Goal: Information Seeking & Learning: Check status

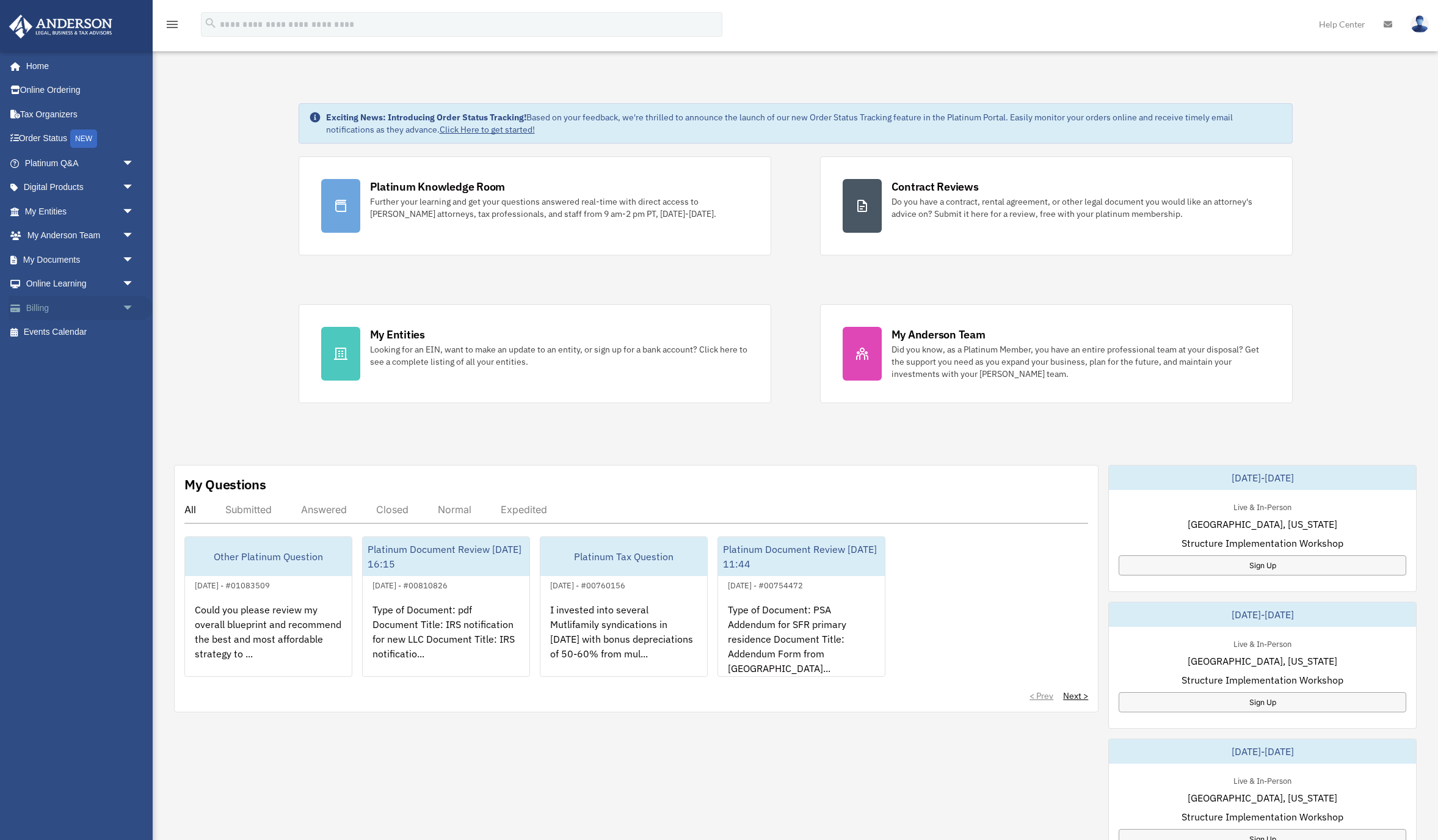
click at [122, 306] on span "arrow_drop_down" at bounding box center [134, 307] width 24 height 25
click at [74, 358] on link "Past Invoices" at bounding box center [85, 356] width 135 height 24
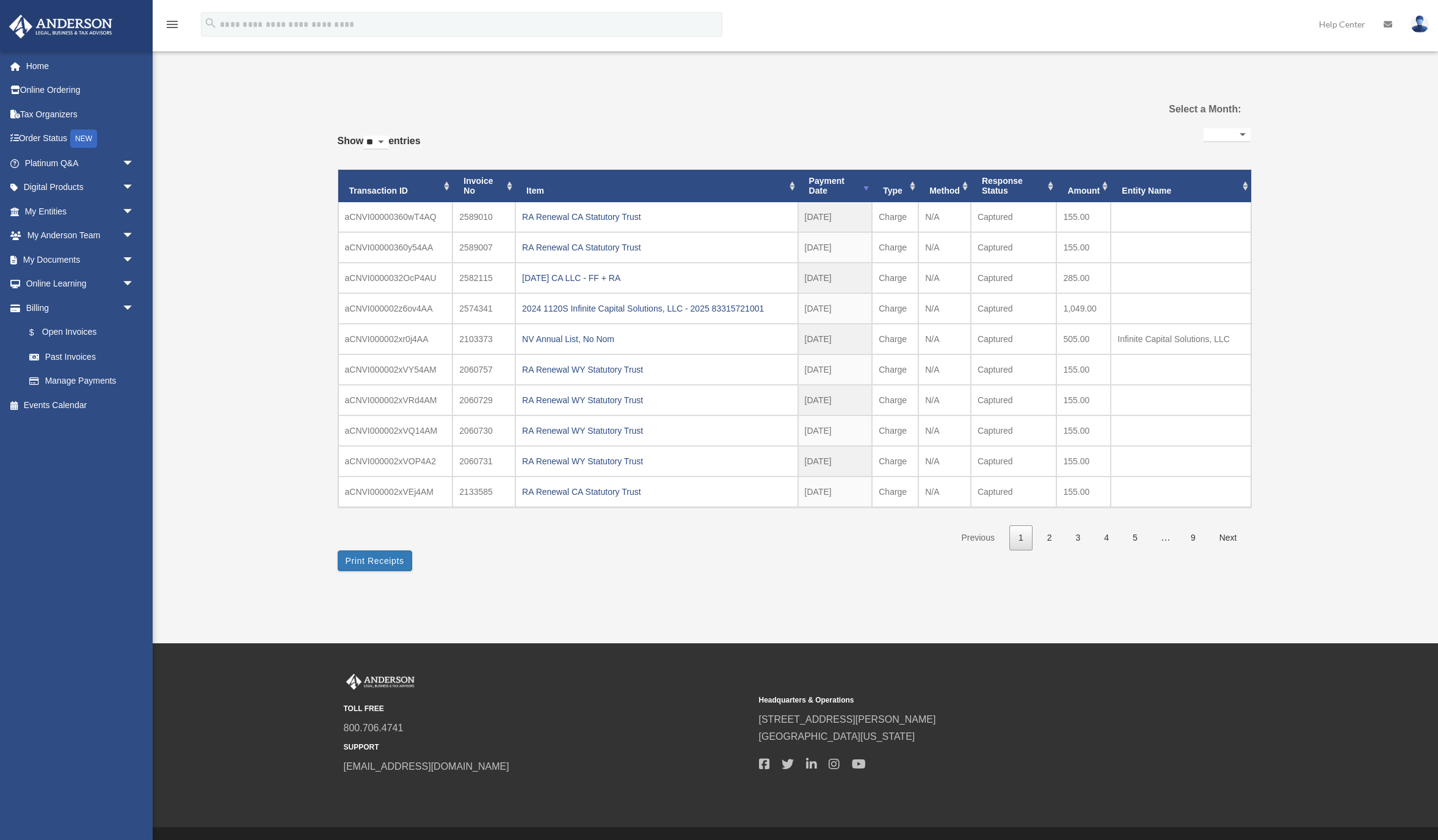
select select
click at [1051, 534] on link "2" at bounding box center [1049, 537] width 24 height 25
click at [620, 274] on div "REFUNDED - $75 Extension Fee" at bounding box center [657, 278] width 269 height 17
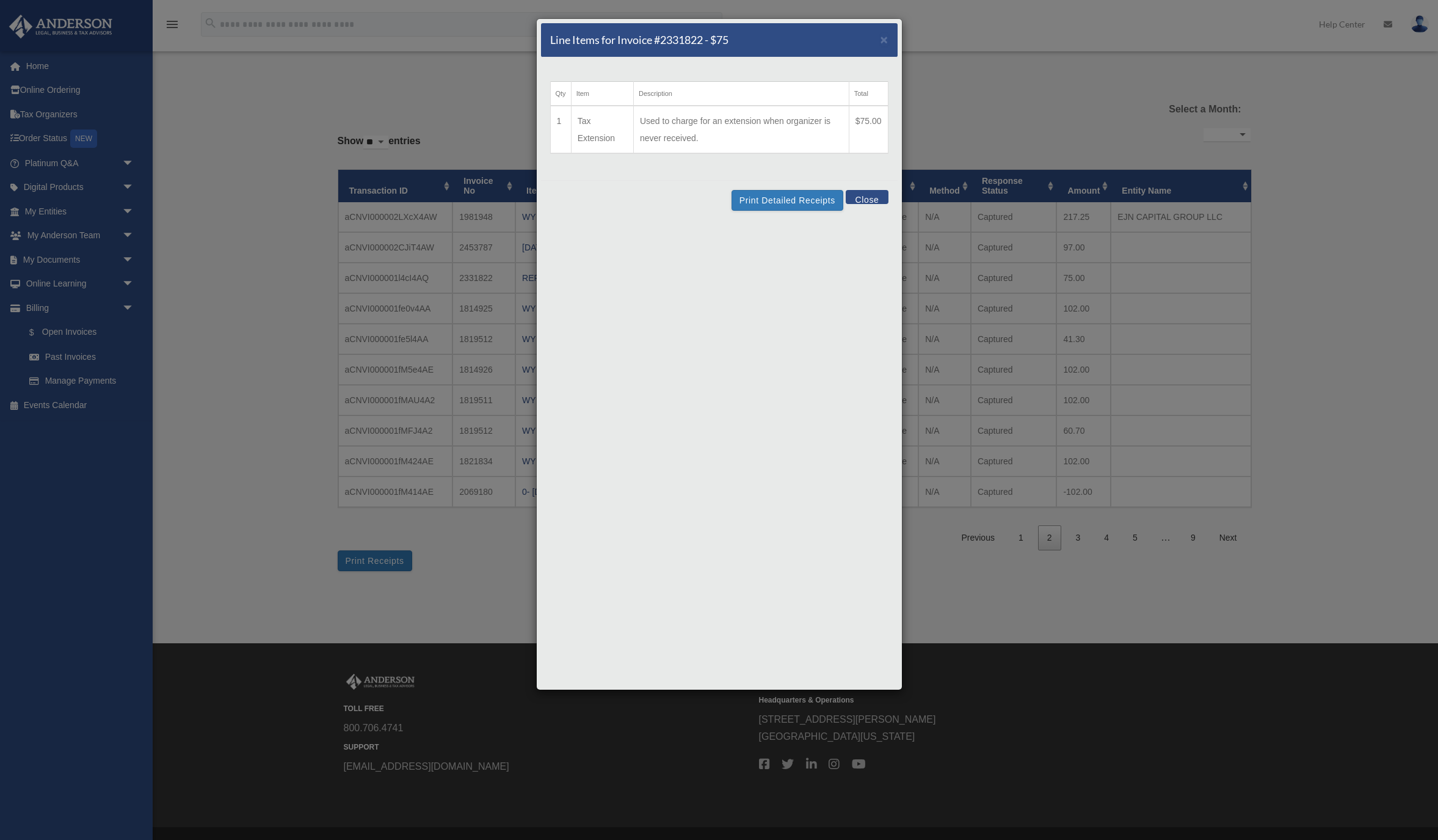
click at [880, 195] on button "Close" at bounding box center [867, 197] width 42 height 14
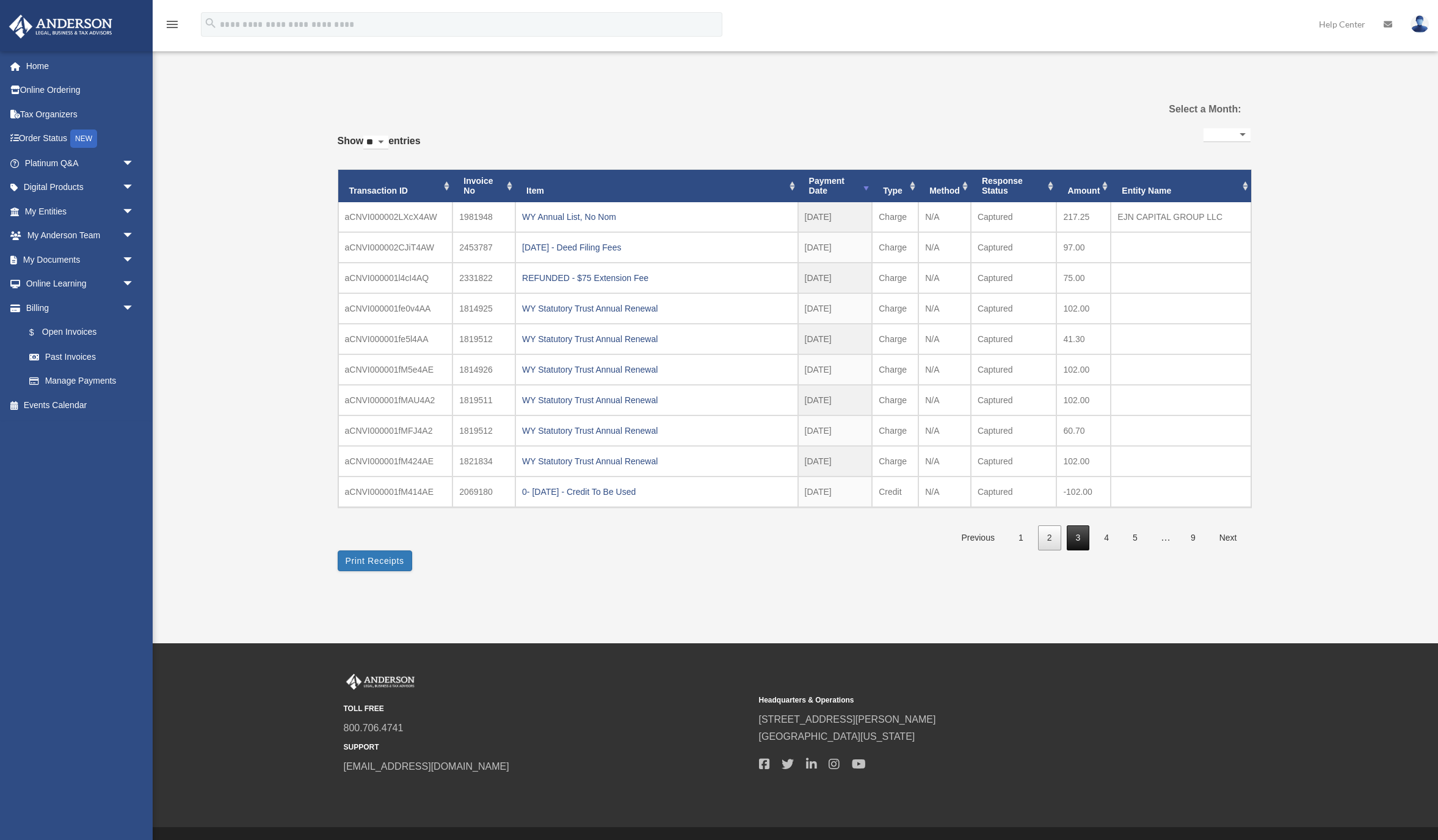
click at [1074, 534] on link "3" at bounding box center [1078, 537] width 24 height 25
click at [1104, 537] on link "4" at bounding box center [1106, 537] width 24 height 25
click at [1132, 538] on link "5" at bounding box center [1135, 537] width 24 height 25
click at [1168, 541] on span "…" at bounding box center [1166, 537] width 30 height 10
click at [1078, 543] on link "4" at bounding box center [1078, 537] width 24 height 25
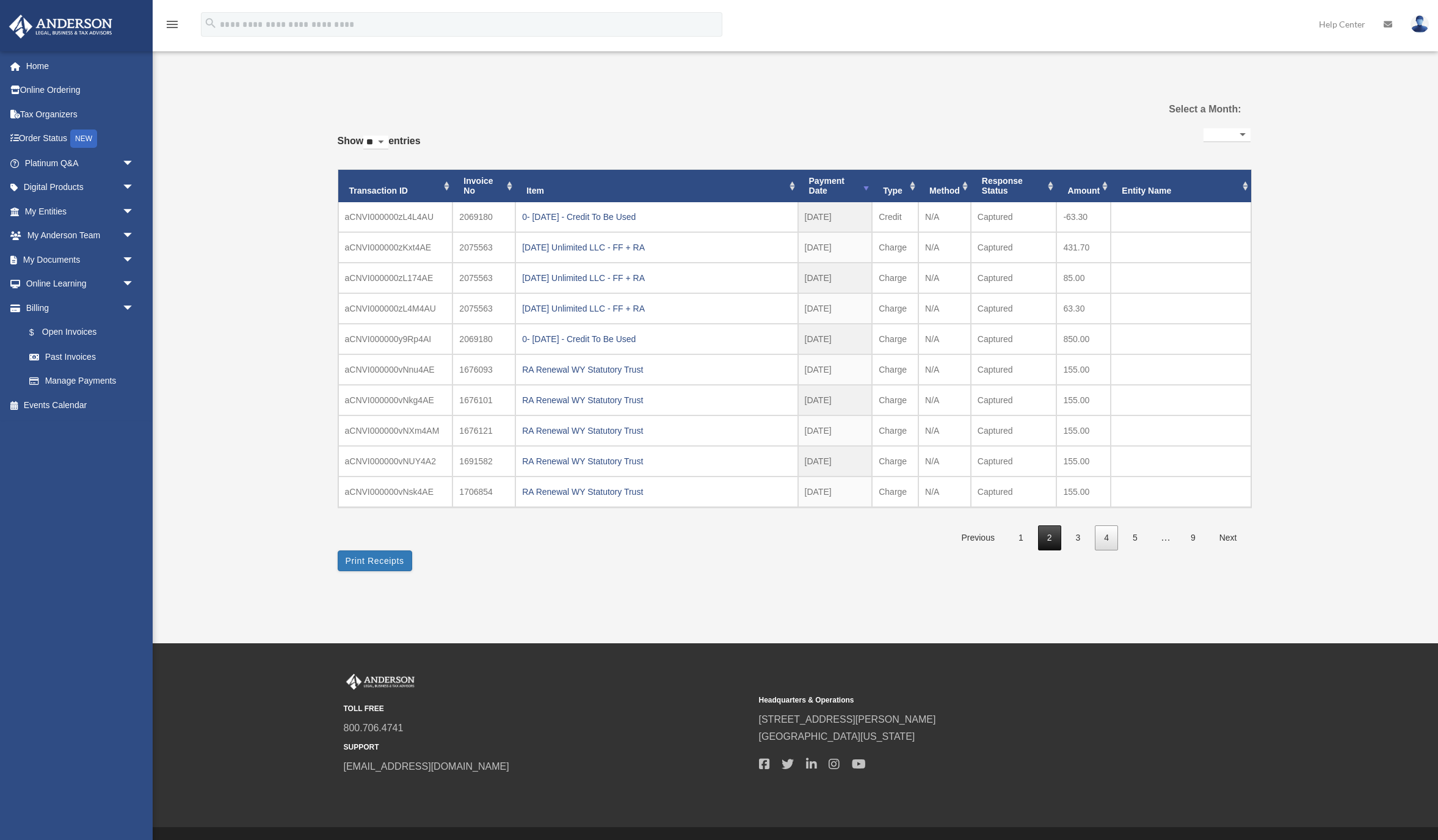
click at [1049, 543] on link "2" at bounding box center [1049, 537] width 24 height 25
click at [1021, 541] on link "1" at bounding box center [1021, 537] width 24 height 25
click at [73, 348] on link "Past Invoices" at bounding box center [85, 356] width 135 height 24
click at [93, 382] on link "Manage Payments" at bounding box center [85, 381] width 135 height 24
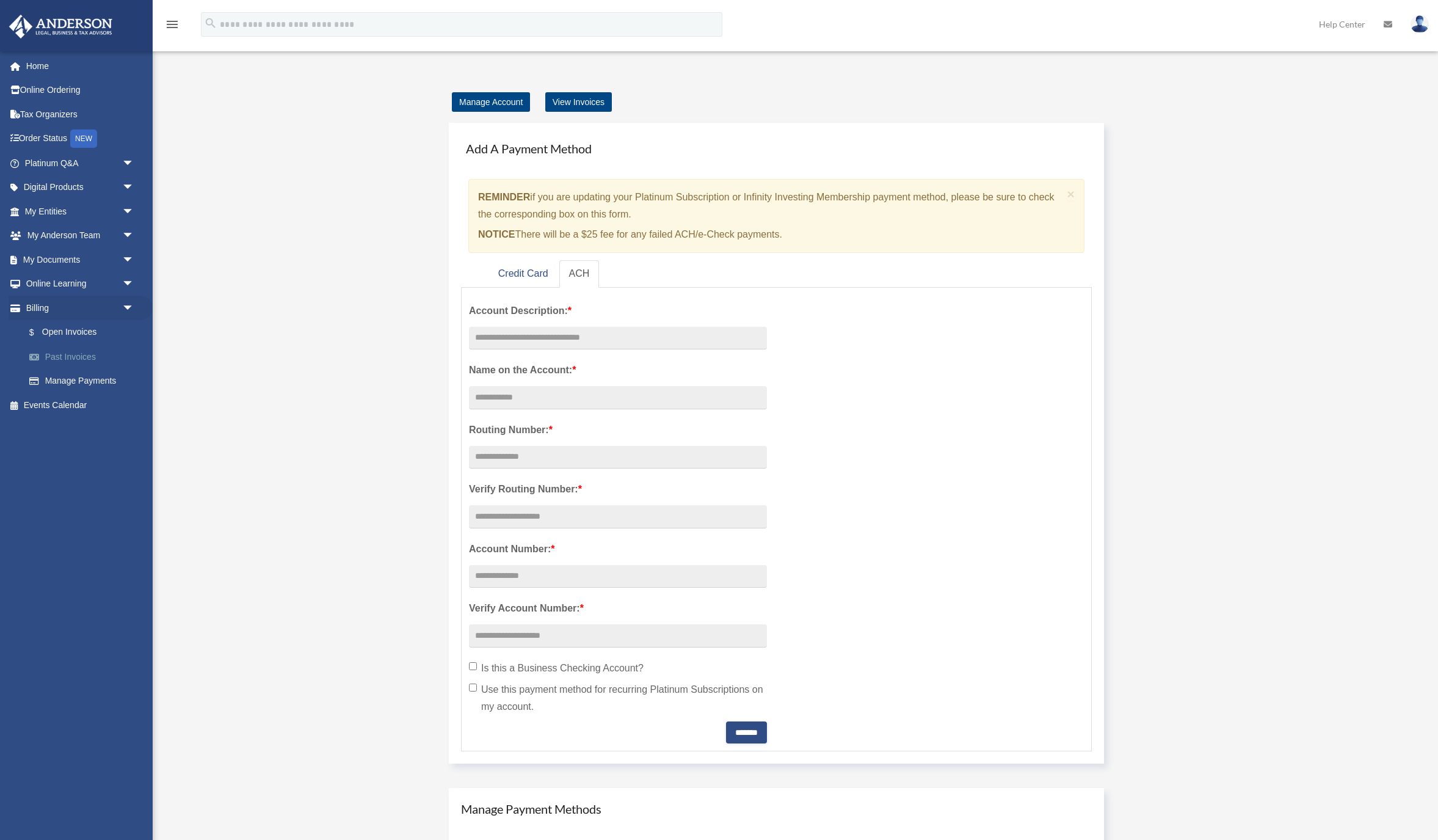
click at [62, 361] on link "Past Invoices" at bounding box center [85, 356] width 135 height 24
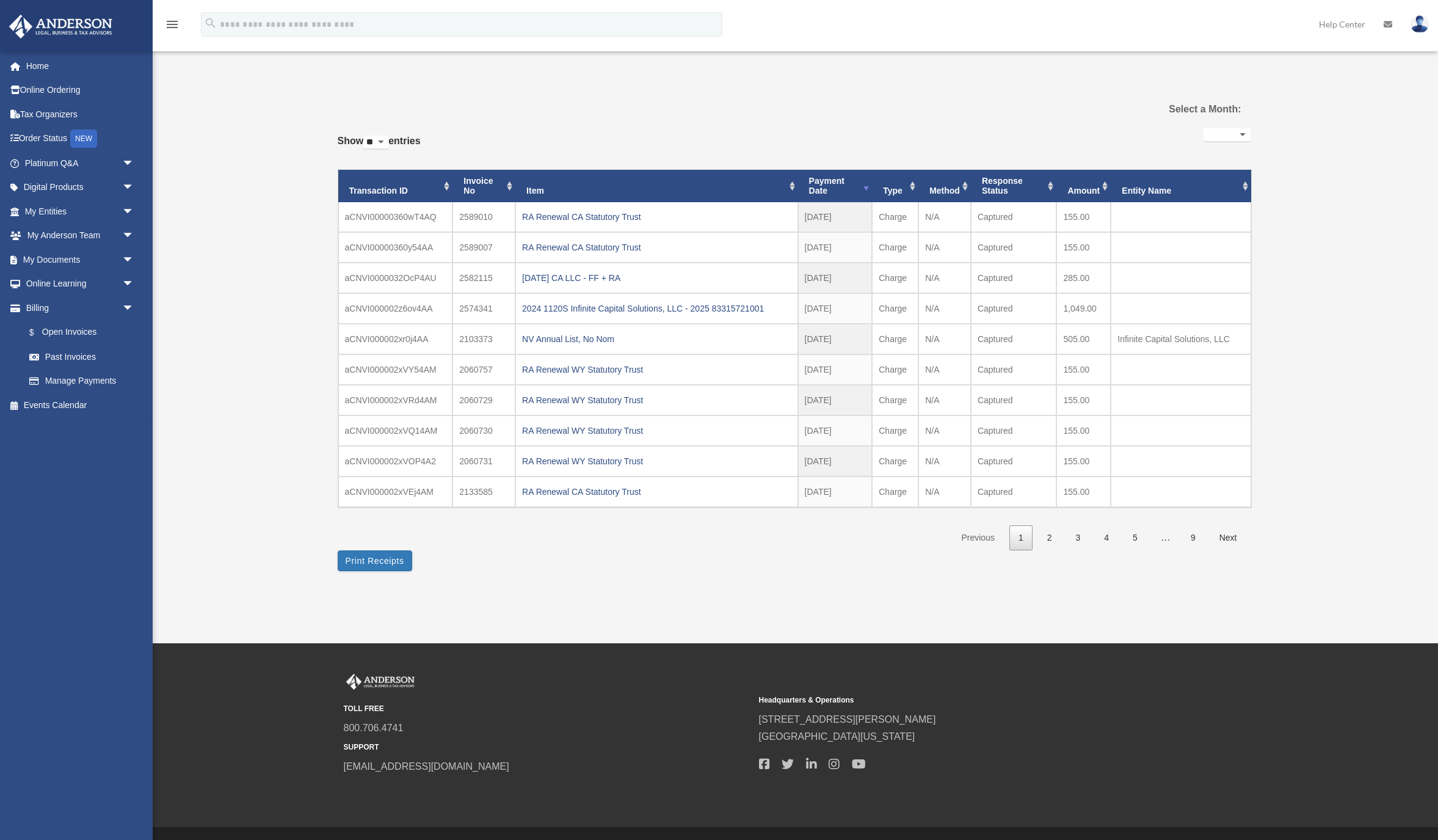
select select
click at [58, 356] on link "Past Invoices" at bounding box center [85, 356] width 135 height 24
select select
click at [1071, 543] on link "3" at bounding box center [1078, 537] width 24 height 25
click at [584, 433] on div "[DATE] 1 WST Dissolution" at bounding box center [657, 430] width 269 height 17
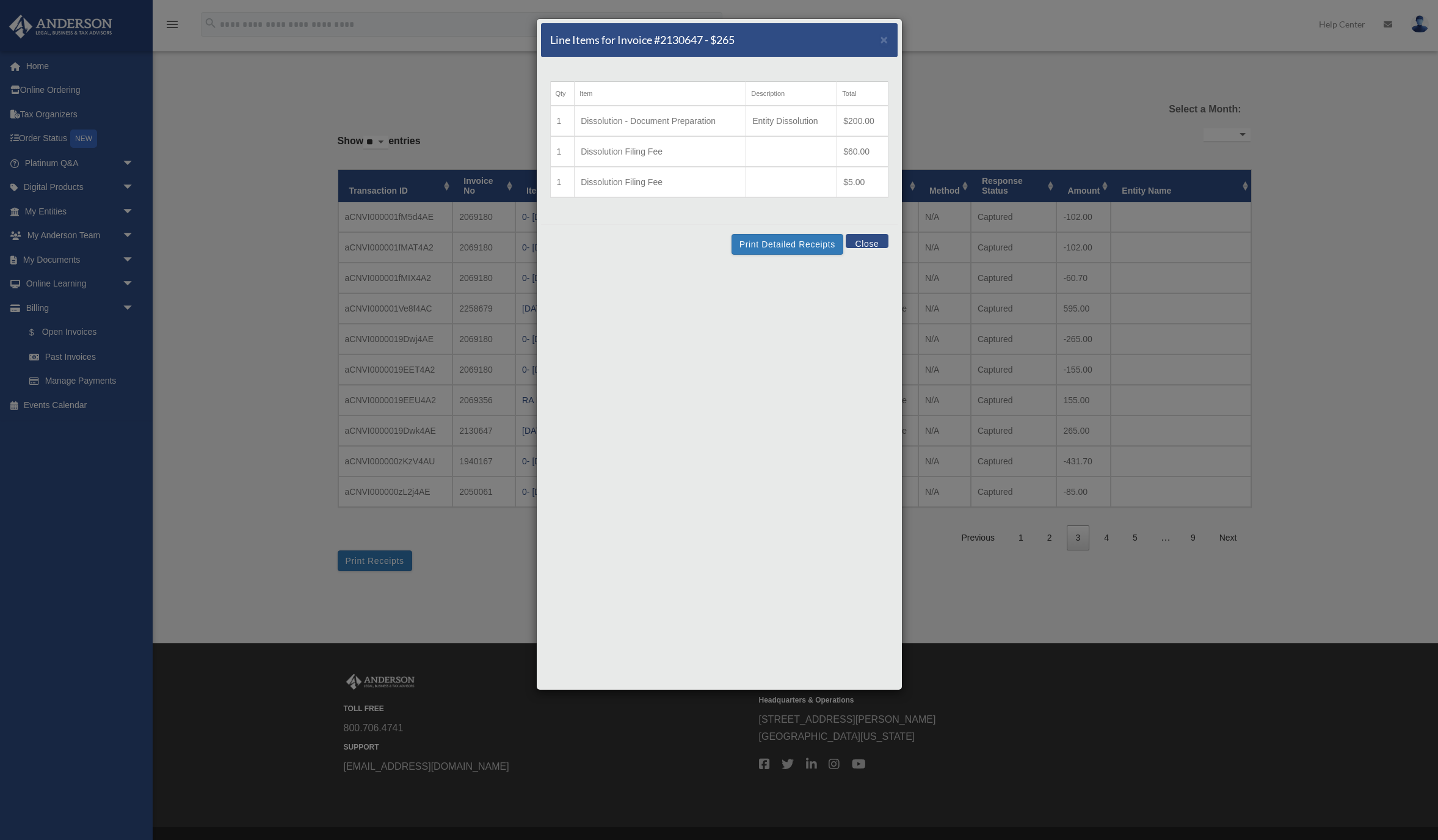
click at [857, 244] on button "Close" at bounding box center [867, 241] width 42 height 14
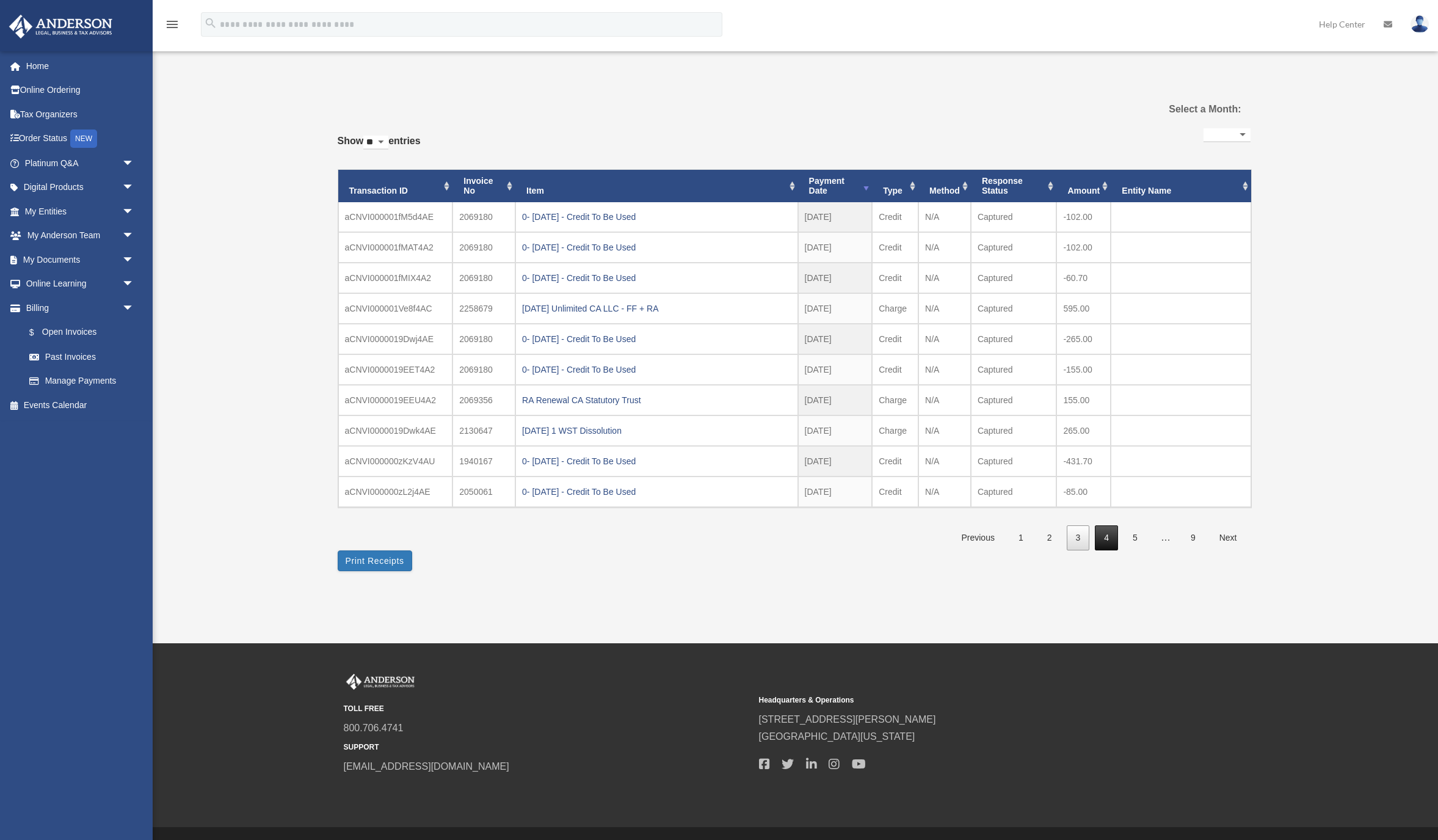
click at [1111, 535] on link "4" at bounding box center [1106, 537] width 24 height 25
click at [1132, 536] on link "5" at bounding box center [1135, 537] width 24 height 25
click at [1128, 534] on link "6" at bounding box center [1135, 537] width 24 height 25
click at [1166, 538] on link "8" at bounding box center [1164, 537] width 24 height 25
